Goal: Information Seeking & Learning: Learn about a topic

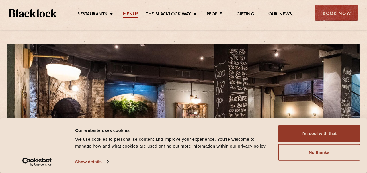
click at [130, 14] on link "Menus" at bounding box center [130, 15] width 15 height 6
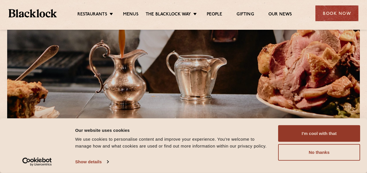
scroll to position [73, 0]
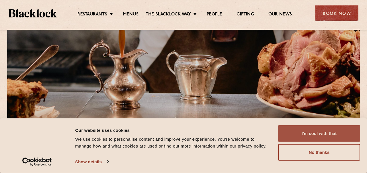
click at [315, 134] on button "I'm cool with that" at bounding box center [319, 133] width 82 height 17
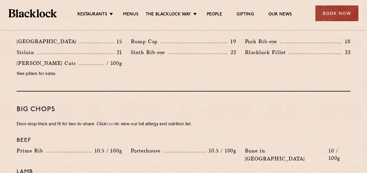
scroll to position [627, 0]
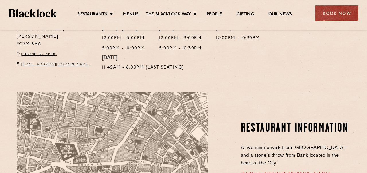
scroll to position [263, 0]
